Goal: Information Seeking & Learning: Check status

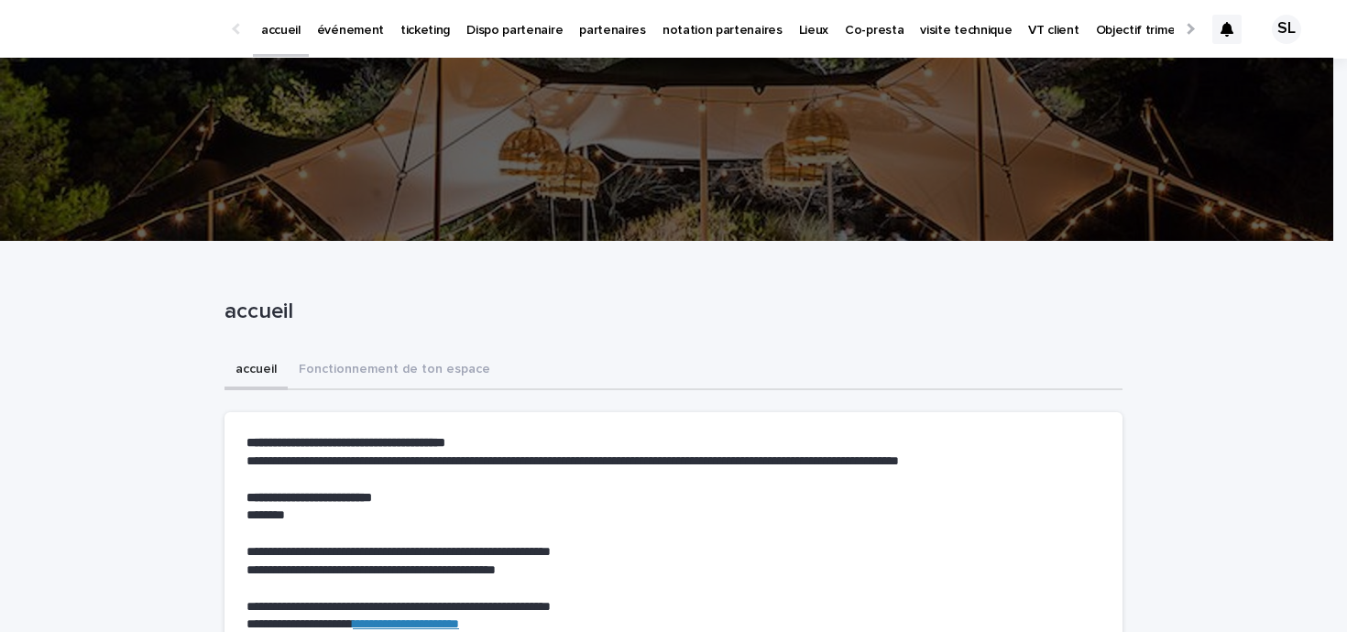
click at [374, 28] on p "événement" at bounding box center [350, 19] width 67 height 38
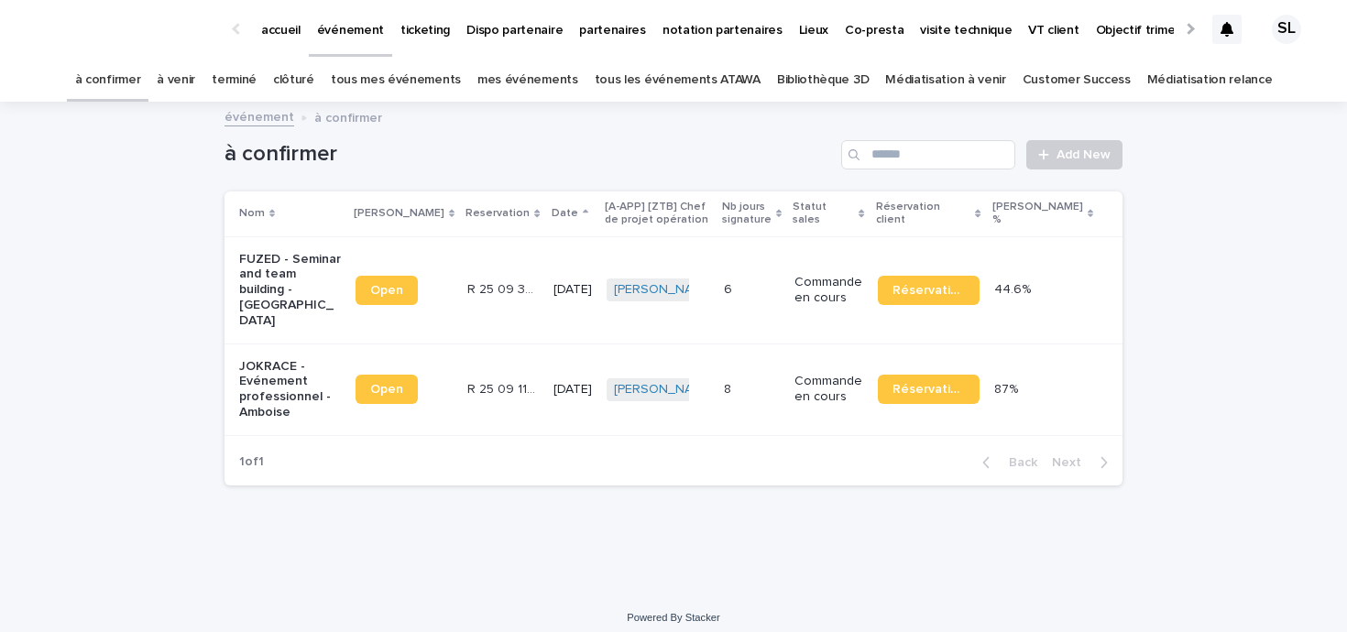
click at [274, 285] on p "FUZED - Seminar and team building - Mouroux" at bounding box center [290, 290] width 102 height 77
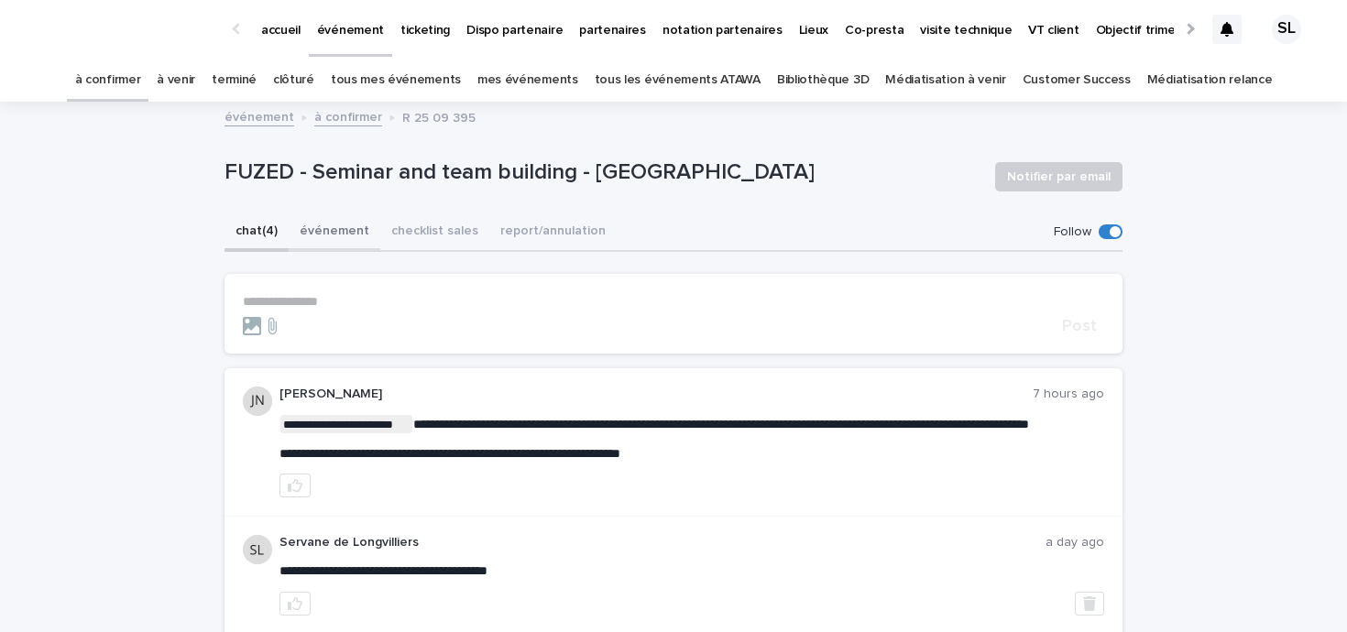
click at [325, 229] on button "événement" at bounding box center [335, 232] width 92 height 38
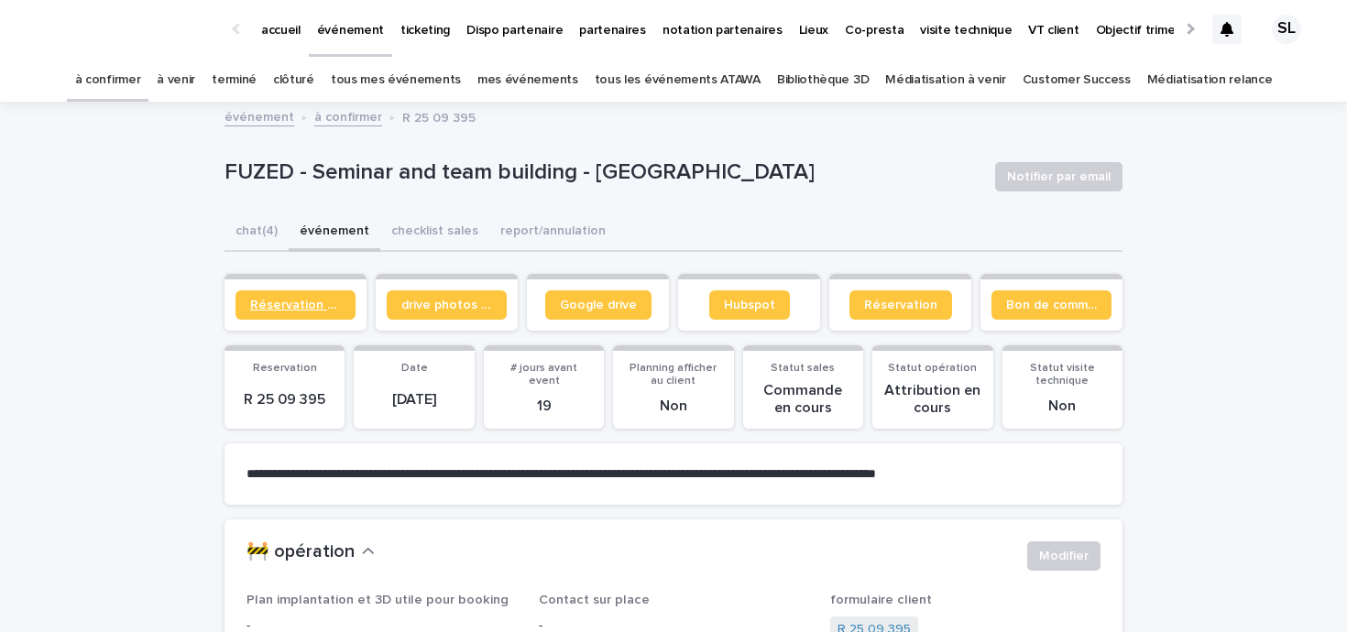
click at [316, 307] on span "Réservation client" at bounding box center [295, 305] width 91 height 13
click at [396, 232] on button "checklist sales" at bounding box center [434, 232] width 109 height 38
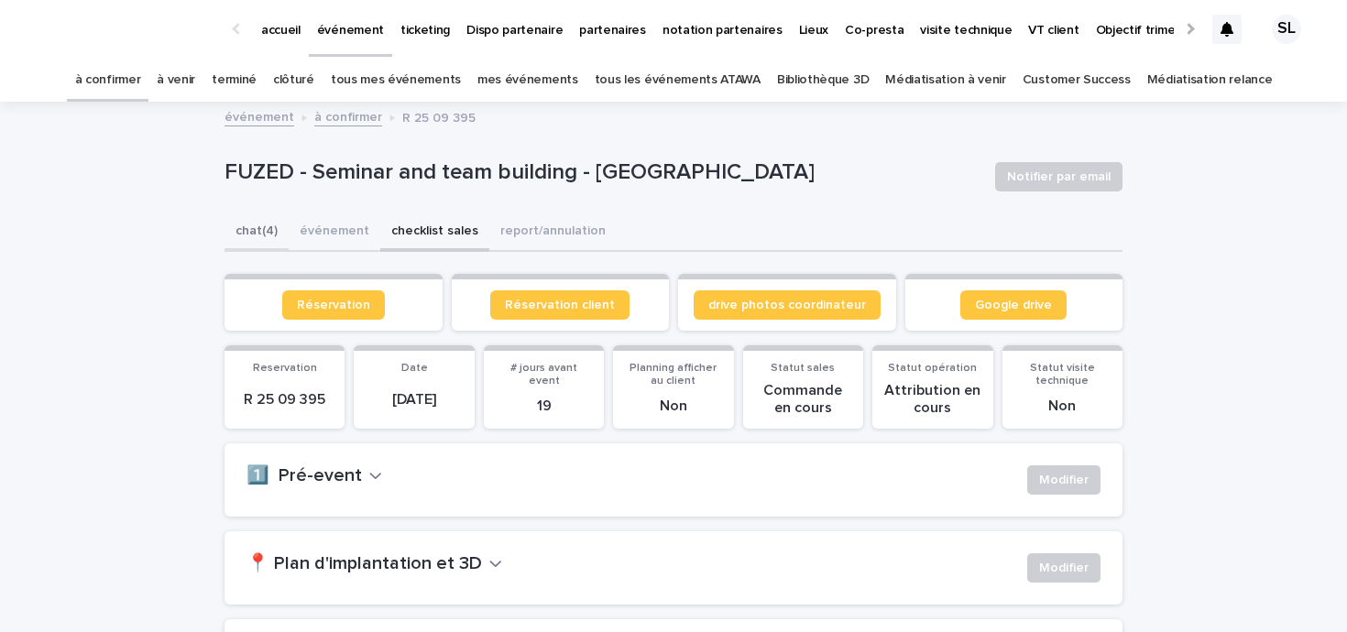
click at [266, 227] on button "chat (4)" at bounding box center [256, 232] width 64 height 38
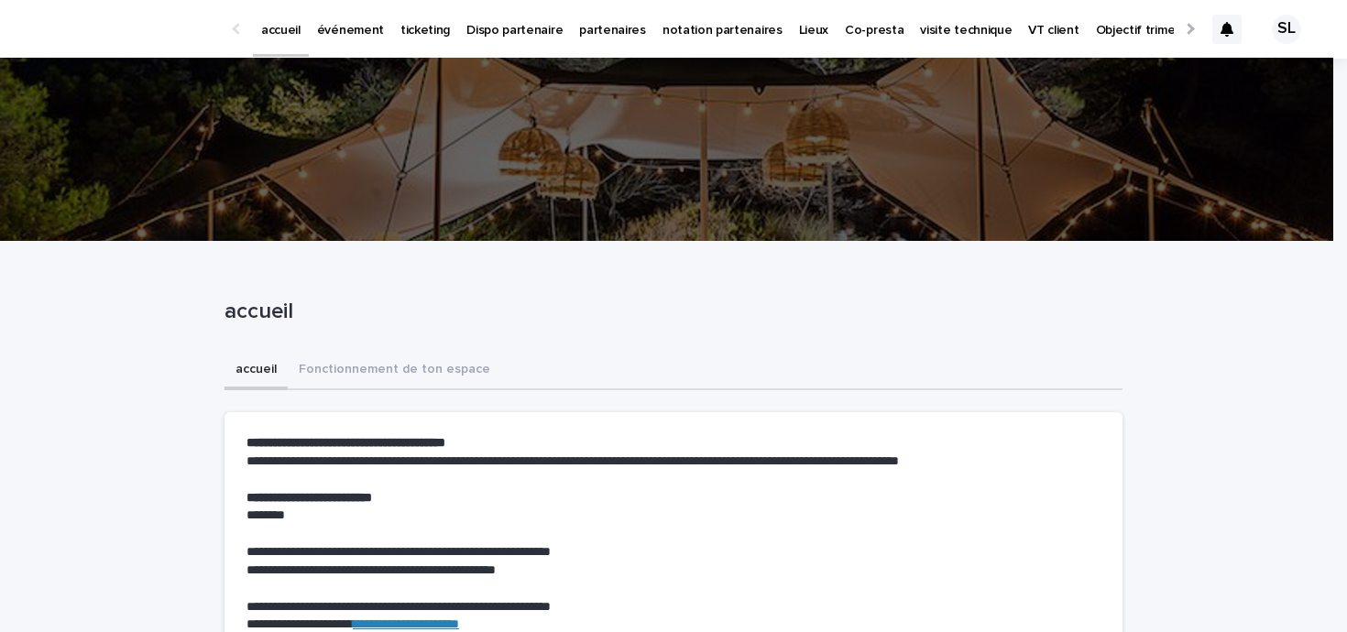
click at [621, 371] on div "accueil Fonctionnement de ton espace" at bounding box center [673, 371] width 898 height 38
click at [369, 27] on p "événement" at bounding box center [350, 19] width 67 height 38
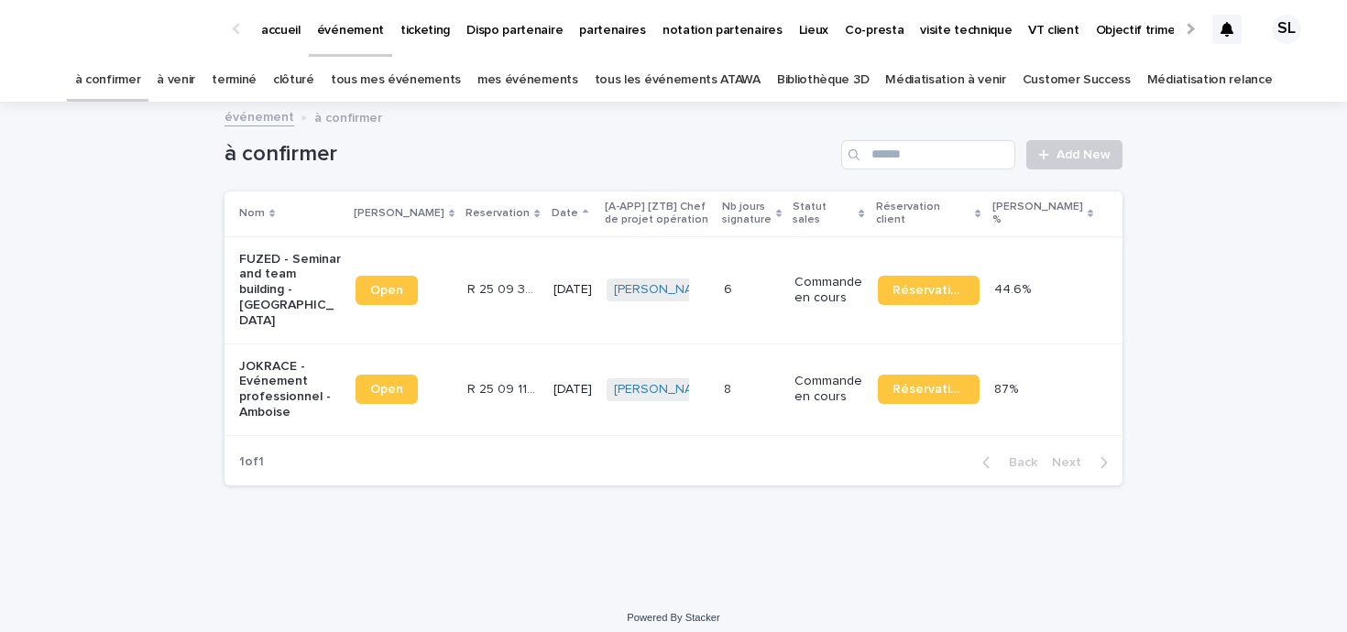
click at [141, 86] on link "à confirmer" at bounding box center [108, 80] width 66 height 43
click at [195, 80] on link "à venir" at bounding box center [176, 80] width 38 height 43
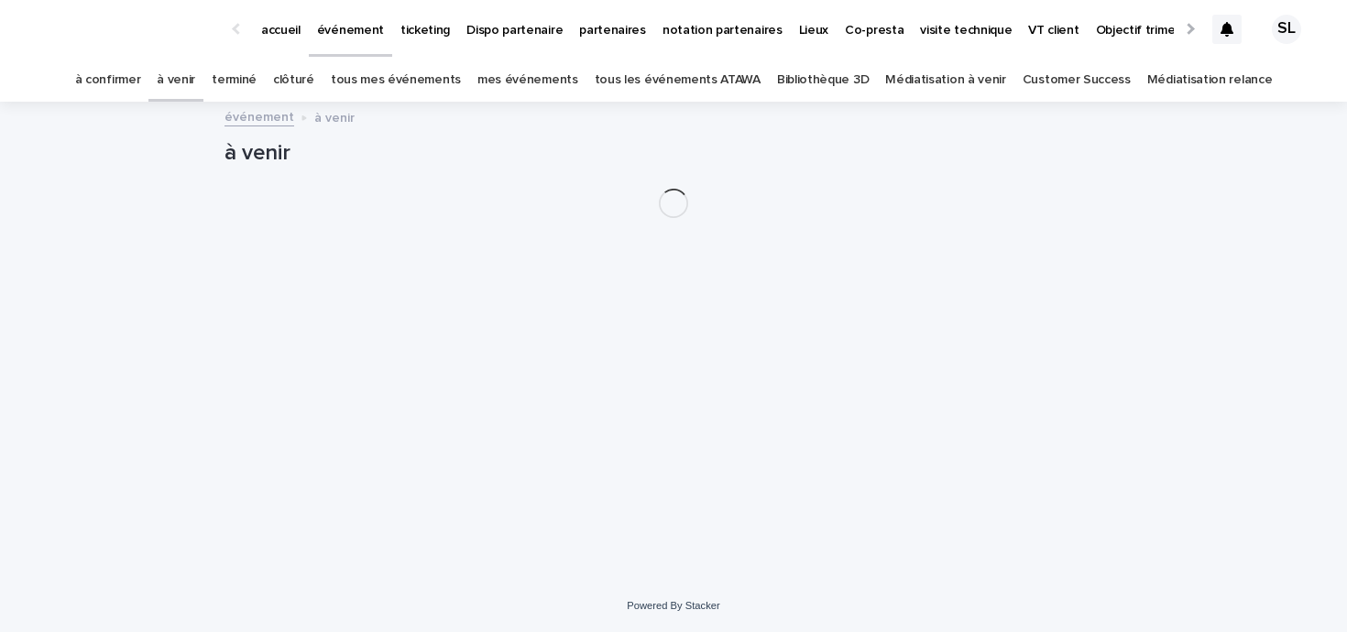
click at [256, 82] on link "terminé" at bounding box center [234, 80] width 45 height 43
click at [314, 81] on link "clôturé" at bounding box center [293, 80] width 41 height 43
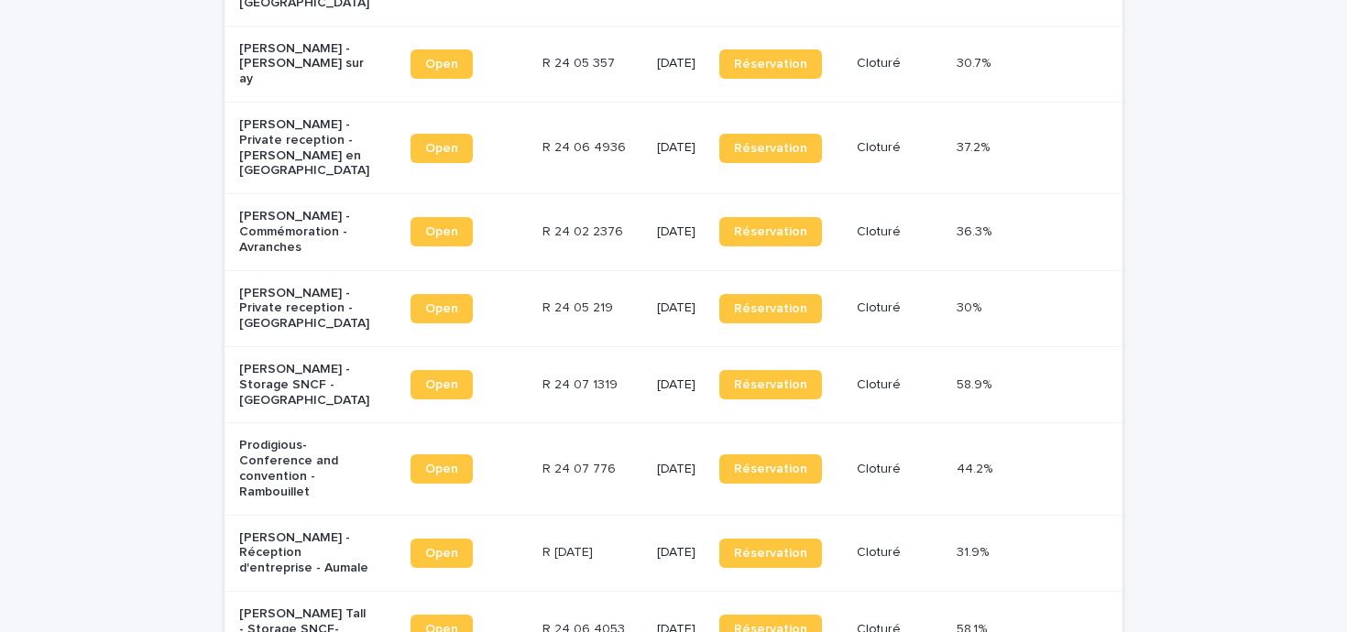
scroll to position [2046, 0]
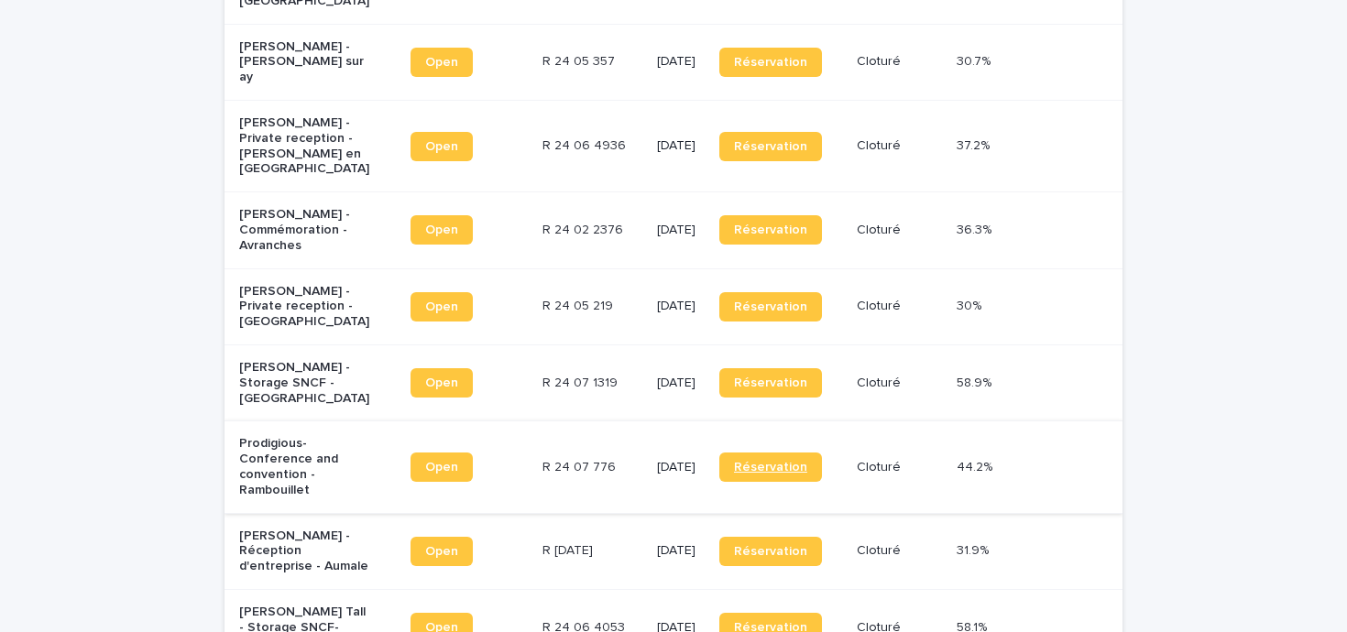
click at [799, 453] on link "Réservation" at bounding box center [770, 467] width 103 height 29
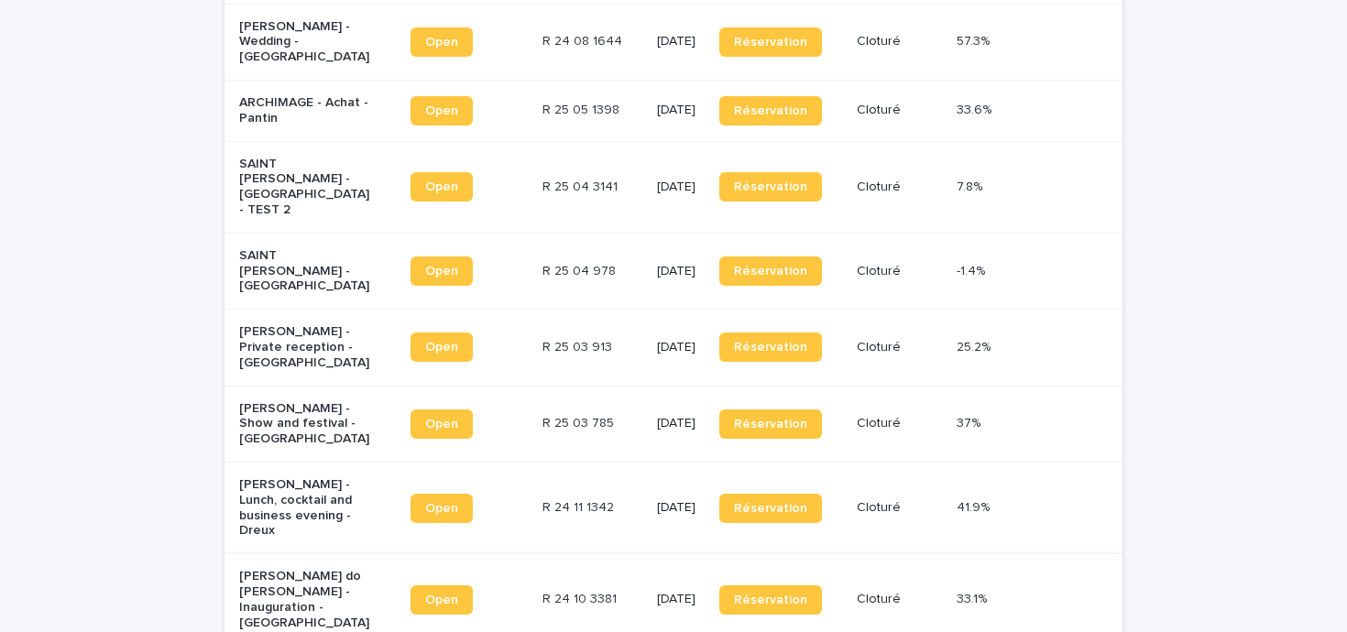
scroll to position [1322, 0]
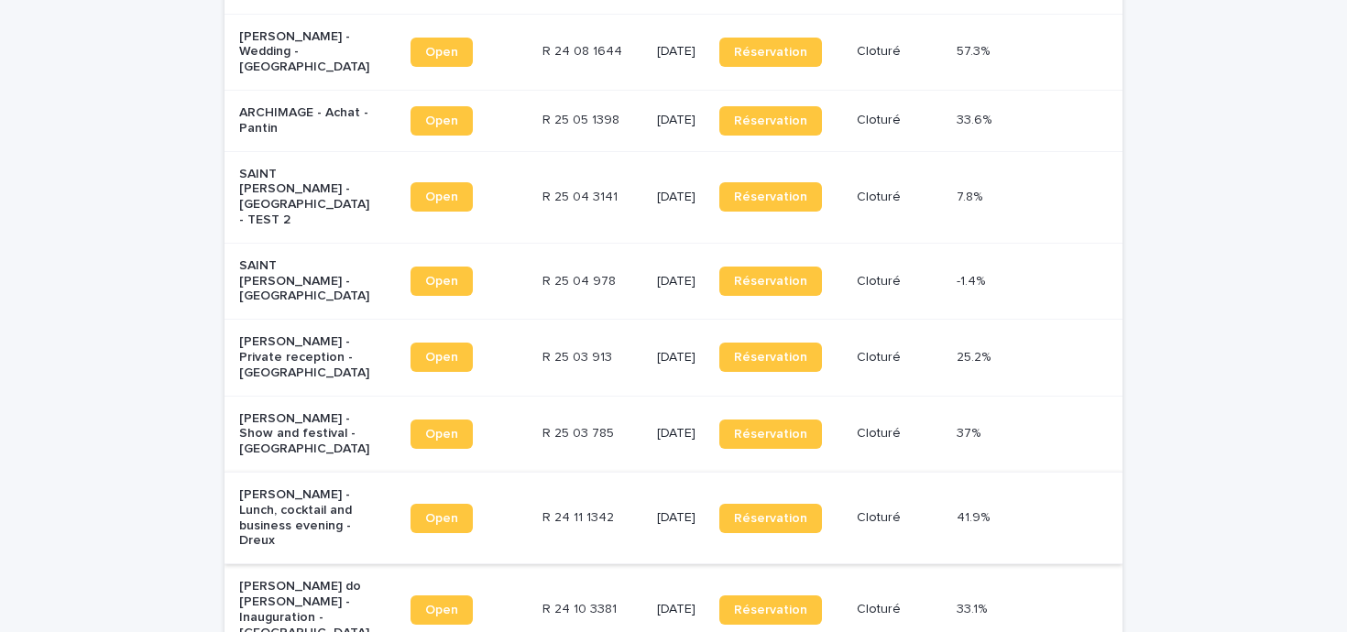
click at [454, 512] on span "Open" at bounding box center [441, 518] width 33 height 13
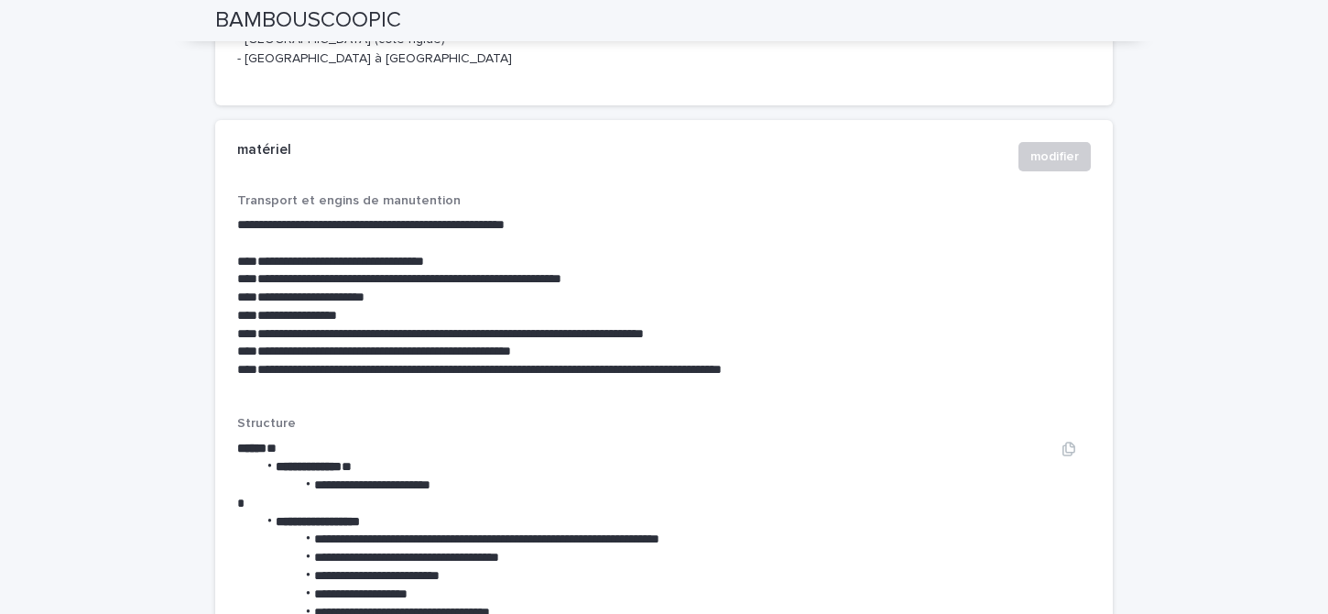
scroll to position [2629, 0]
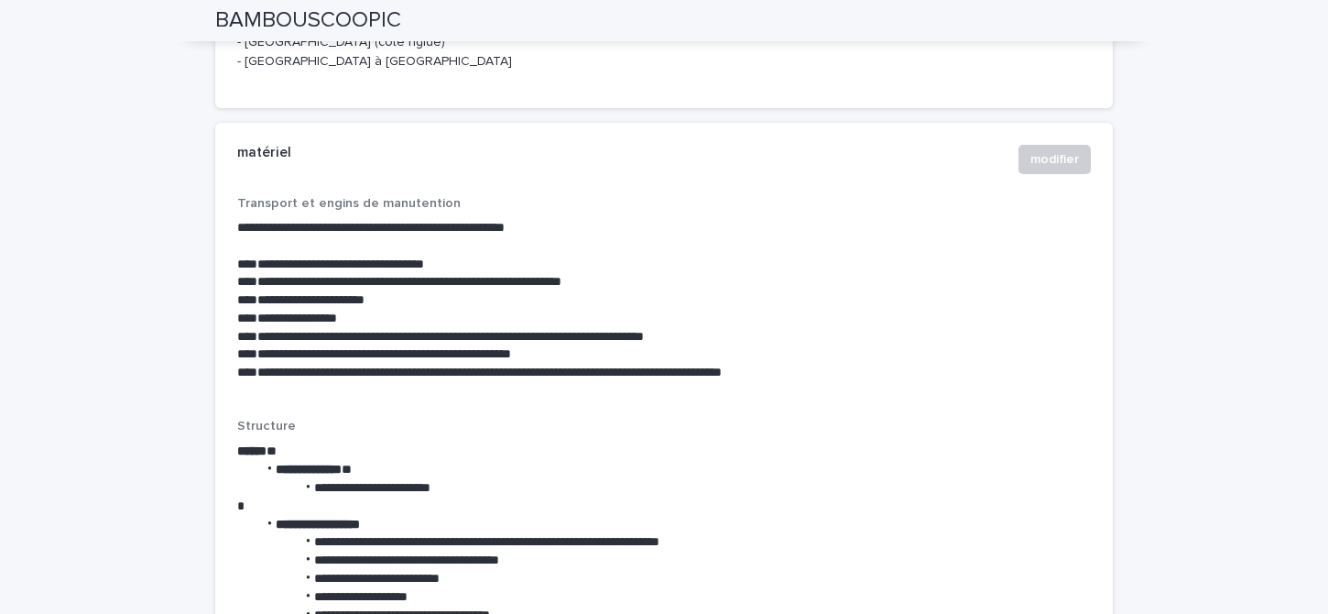
click at [610, 273] on p "**********" at bounding box center [664, 282] width 854 height 18
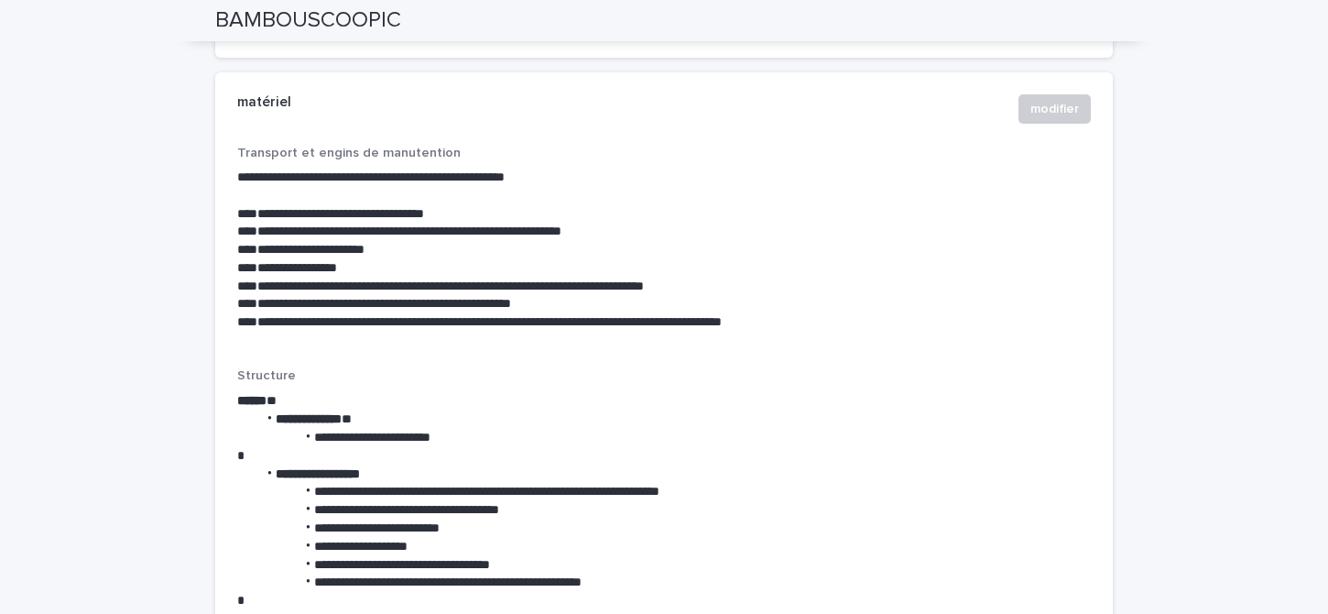
scroll to position [2680, 0]
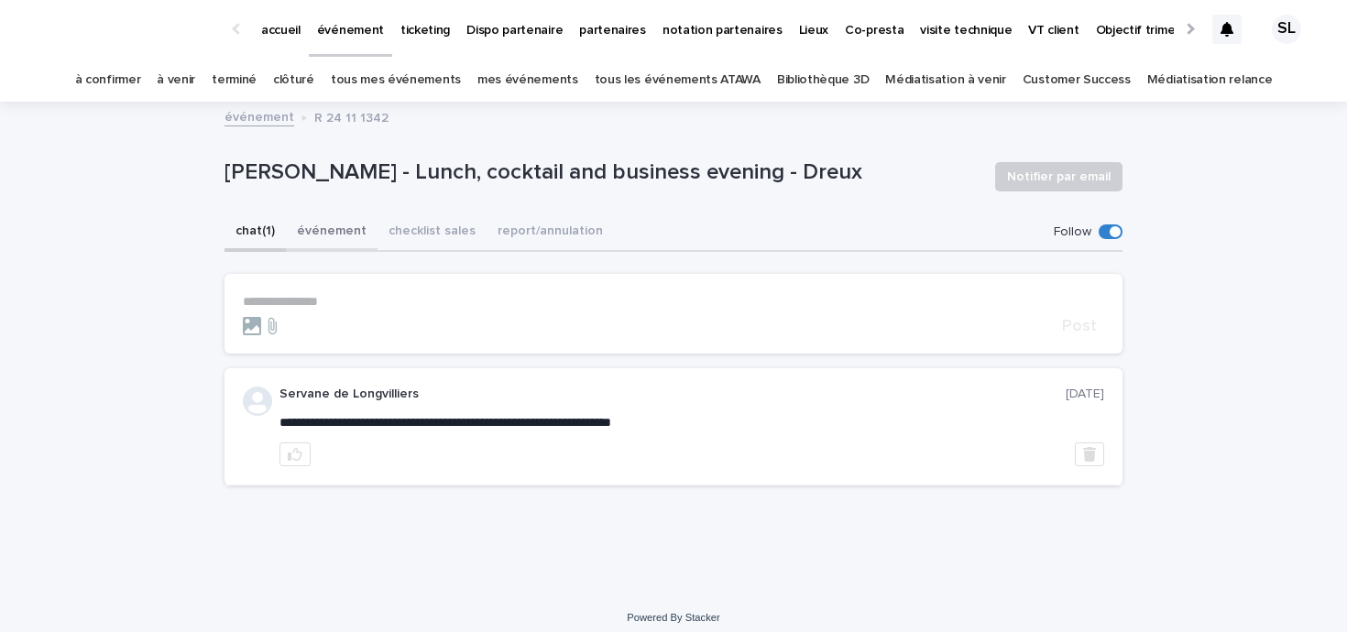
click at [348, 239] on button "événement" at bounding box center [332, 232] width 92 height 38
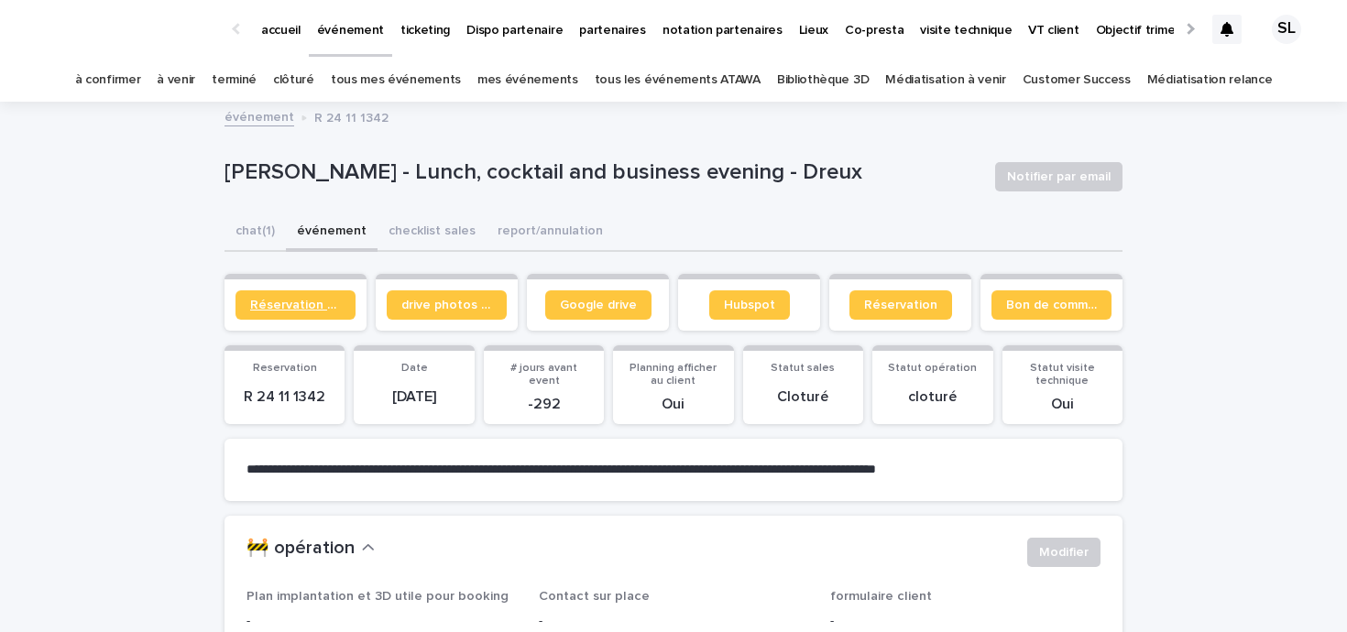
click at [293, 298] on link "Réservation client" at bounding box center [295, 304] width 120 height 29
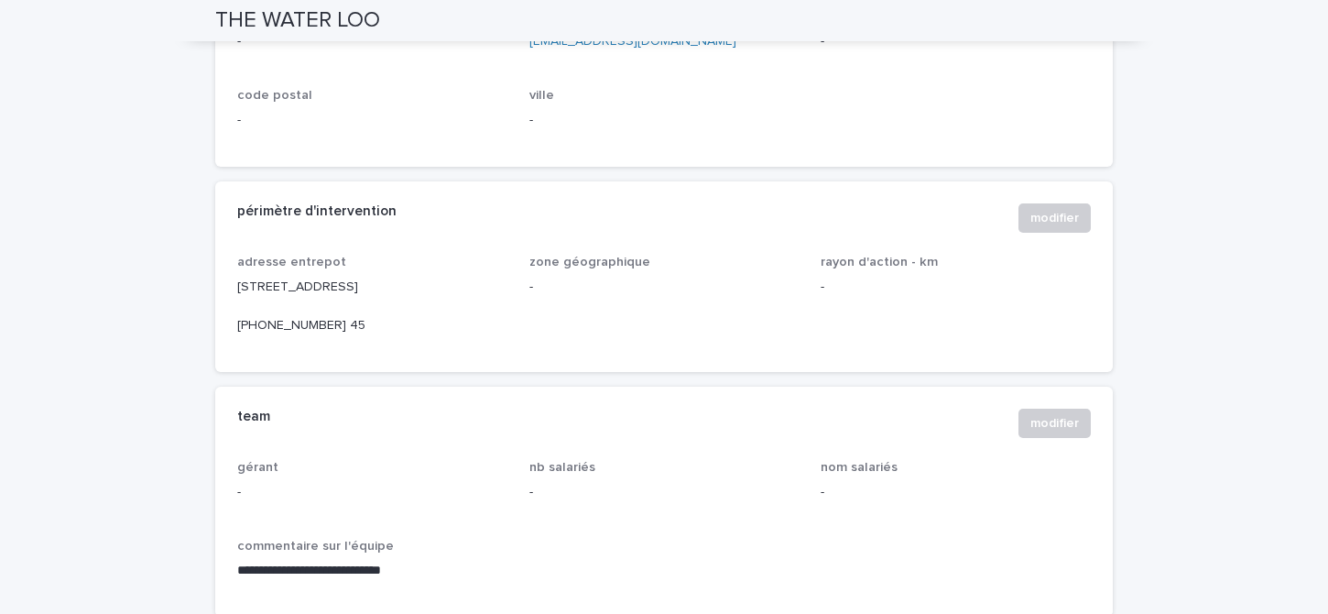
scroll to position [675, 0]
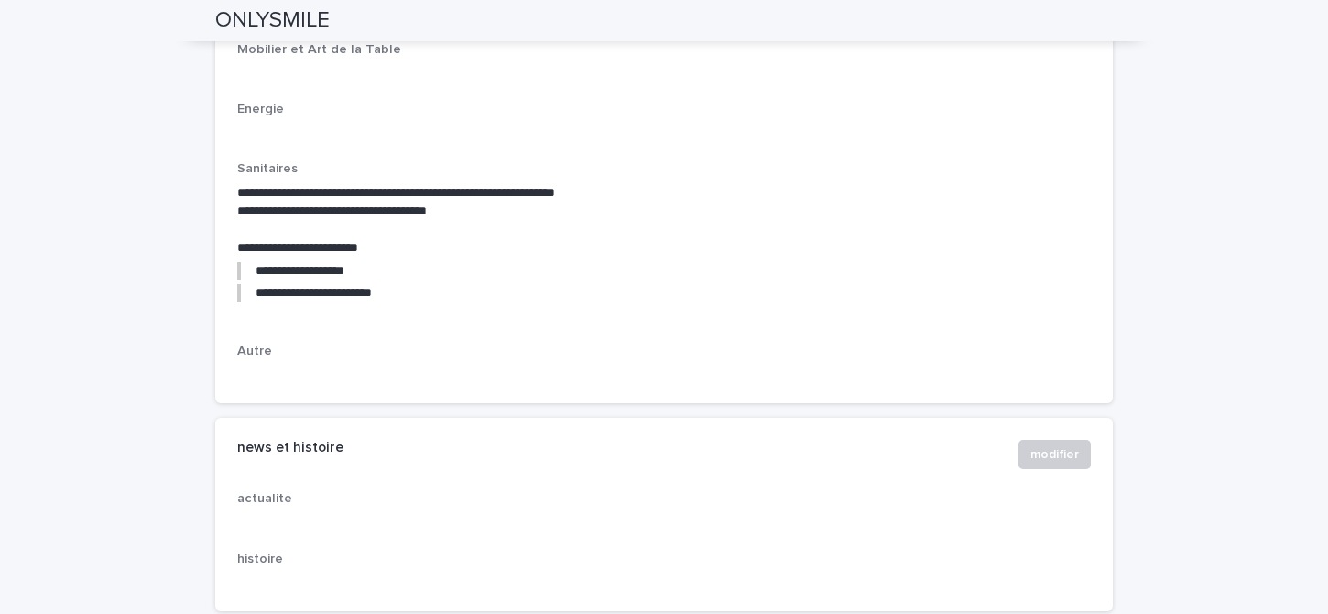
scroll to position [2798, 0]
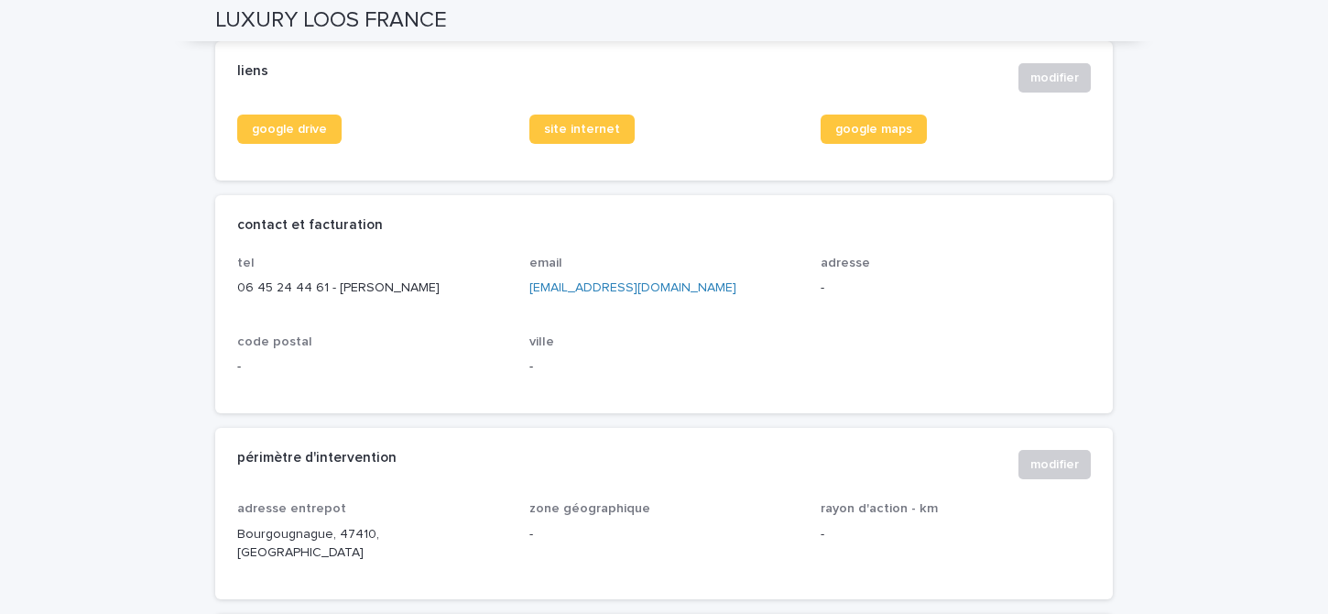
scroll to position [709, 0]
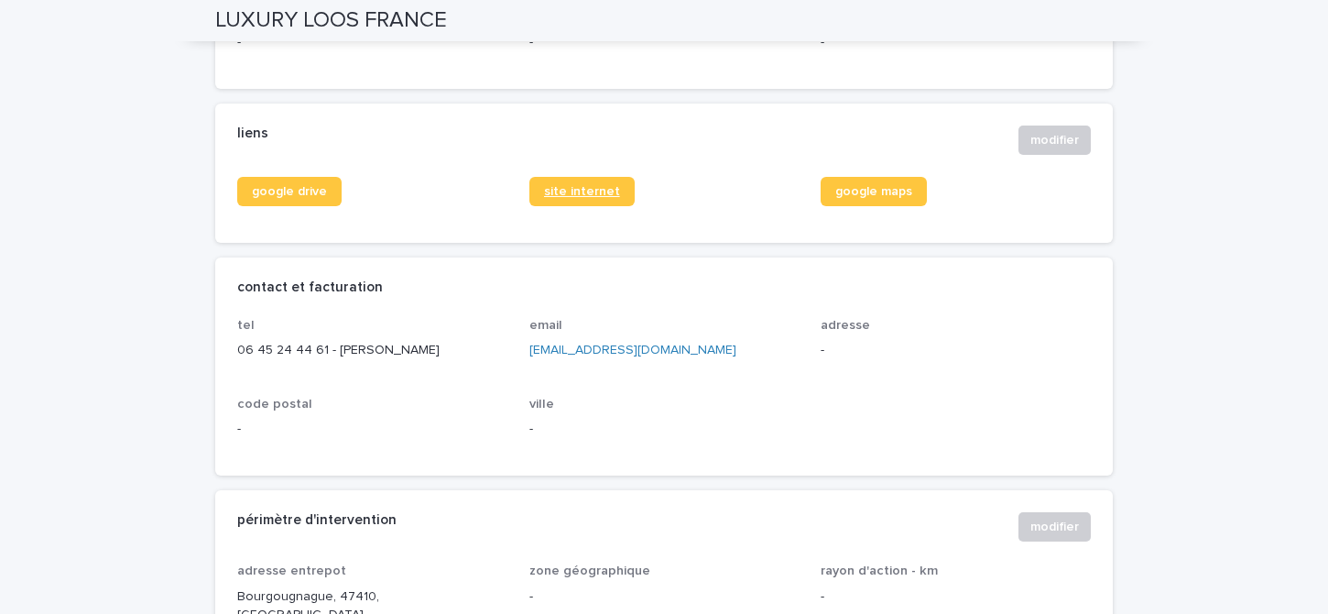
click at [587, 185] on span "site internet" at bounding box center [582, 191] width 76 height 13
